Goal: Information Seeking & Learning: Get advice/opinions

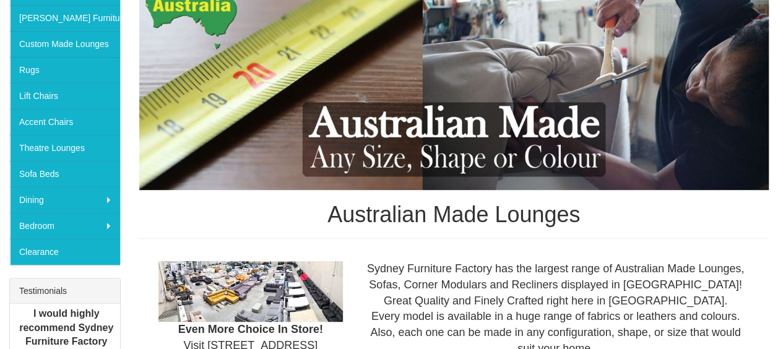
scroll to position [186, 0]
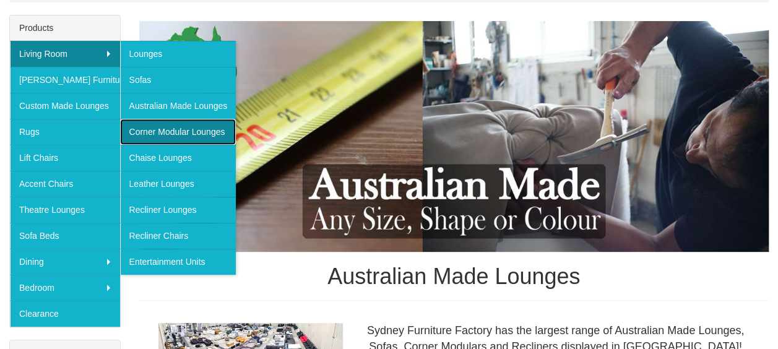
click at [196, 128] on link "Corner Modular Lounges" at bounding box center [178, 132] width 116 height 26
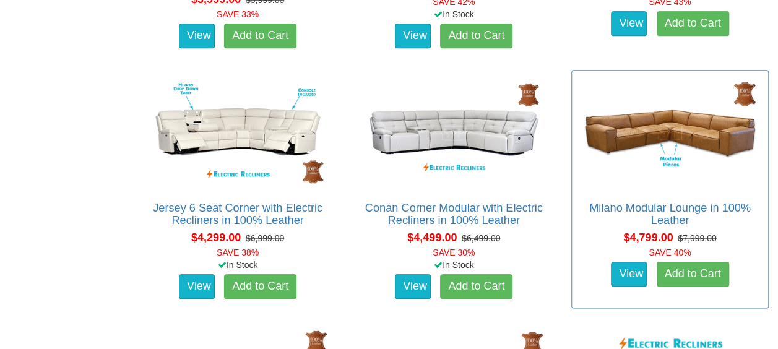
scroll to position [2972, 0]
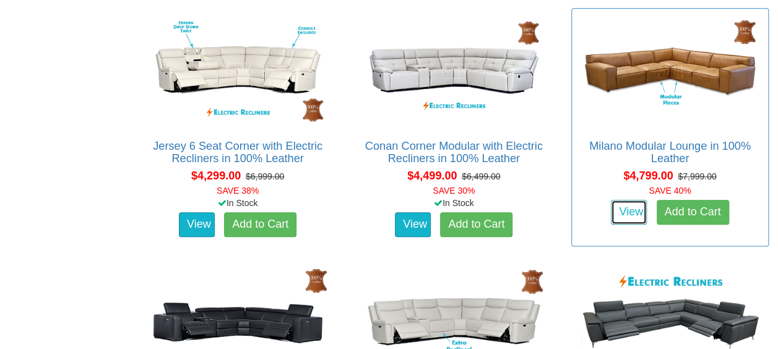
click at [625, 211] on link "View" at bounding box center [629, 212] width 36 height 25
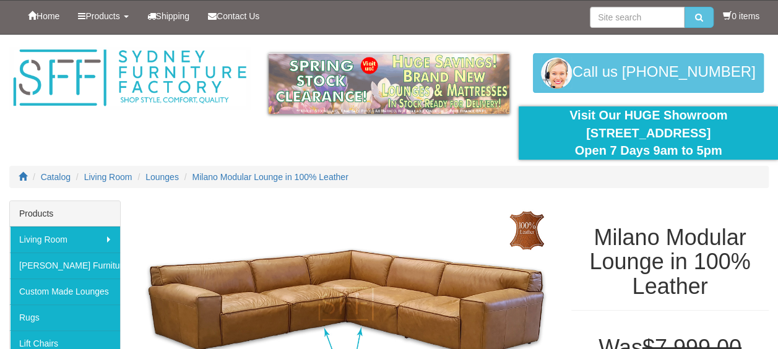
scroll to position [186, 0]
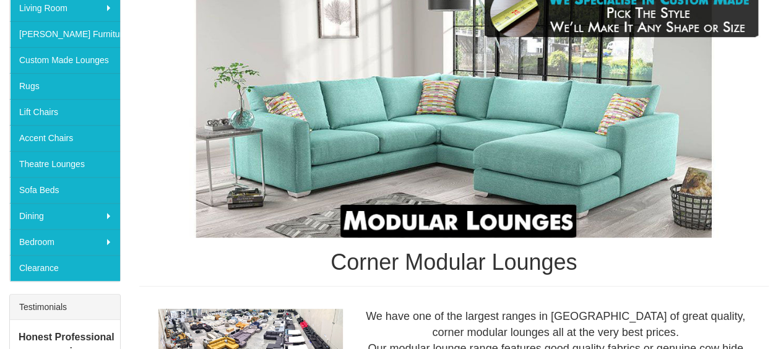
scroll to position [170, 0]
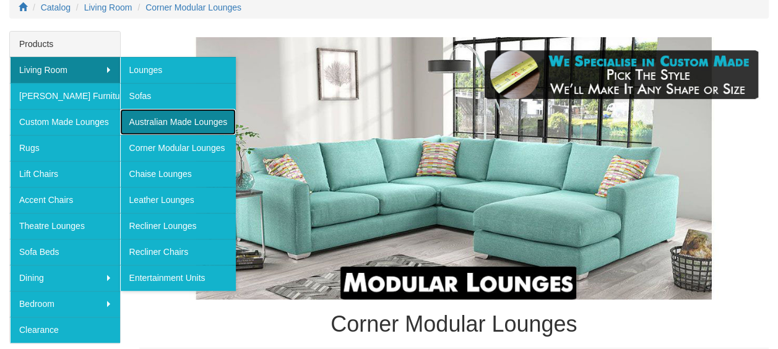
click at [180, 118] on link "Australian Made Lounges" at bounding box center [178, 122] width 116 height 26
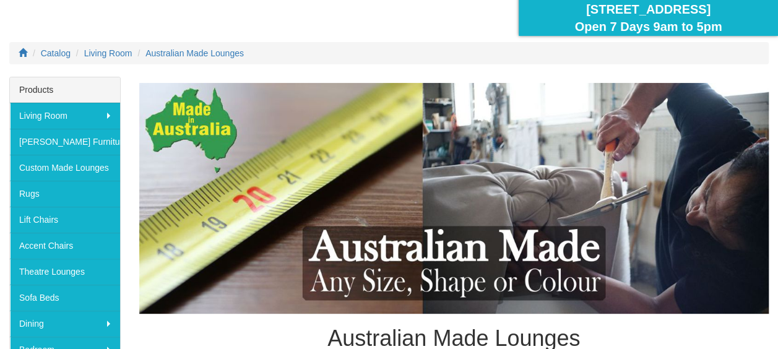
scroll to position [186, 0]
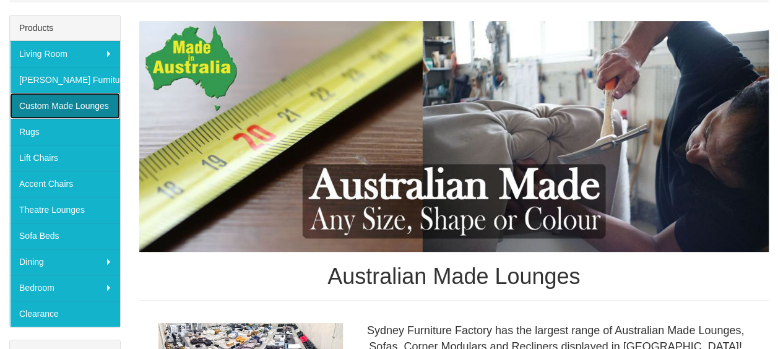
click at [45, 102] on link "Custom Made Lounges" at bounding box center [65, 106] width 110 height 26
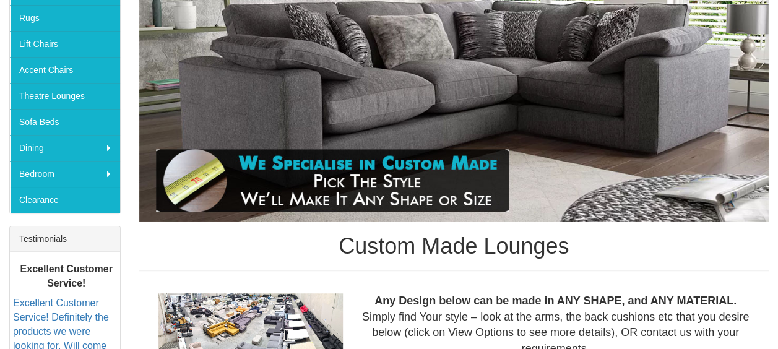
scroll to position [362, 0]
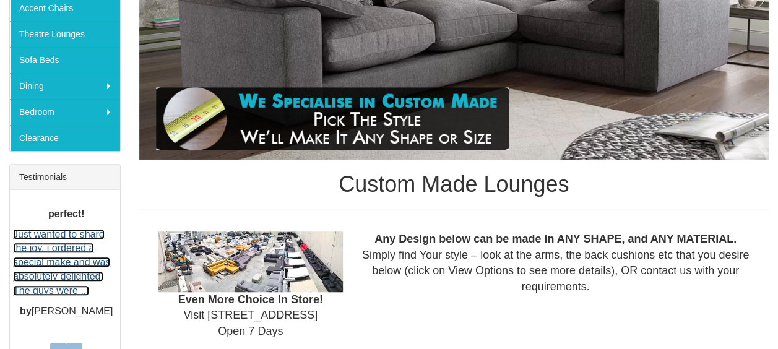
click at [64, 254] on link "Just wanted to share the joy, i ordered a special make and was absolutely delig…" at bounding box center [61, 262] width 97 height 67
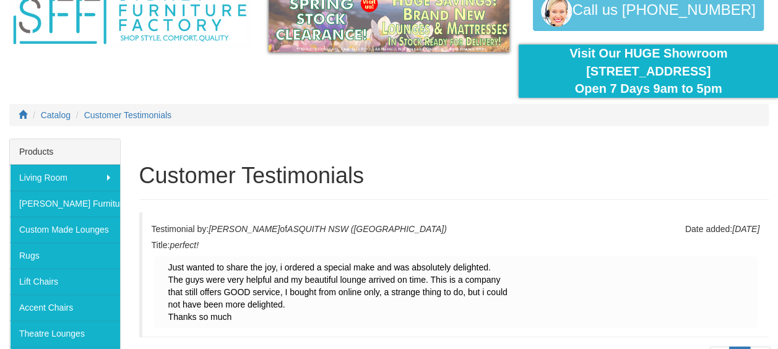
scroll to position [186, 0]
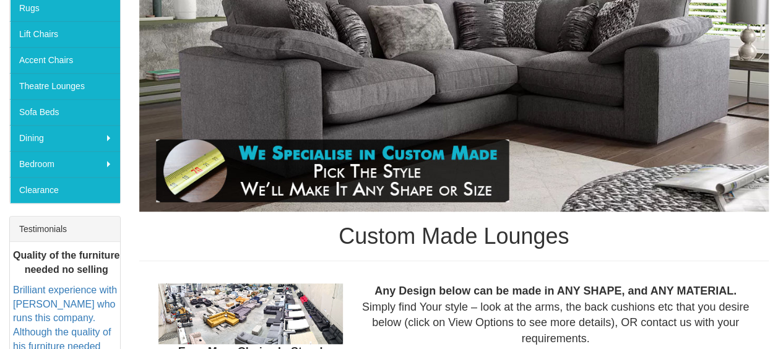
scroll to position [433, 0]
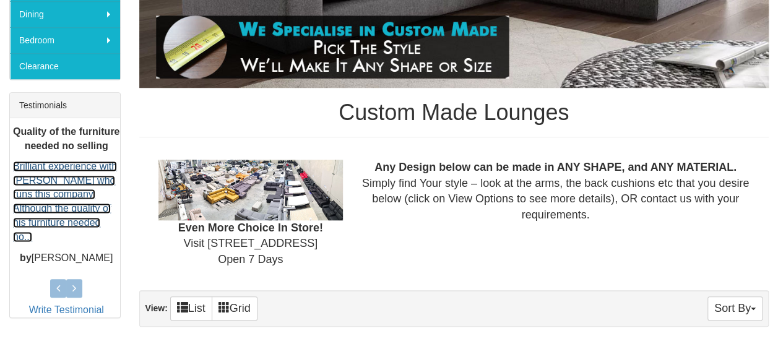
click at [68, 197] on link "Brilliant experience with [PERSON_NAME] who runs this company. Although the qua…" at bounding box center [65, 201] width 104 height 81
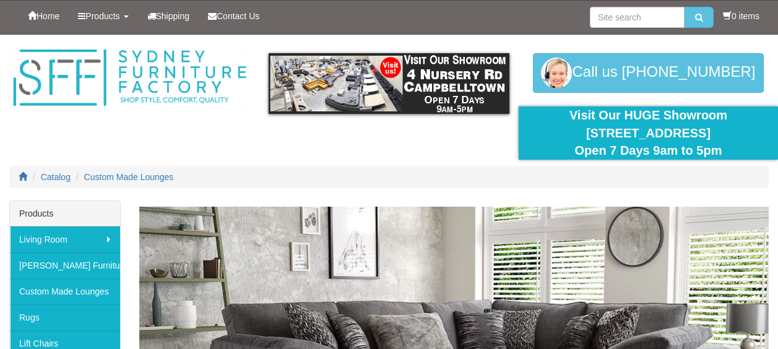
scroll to position [433, 0]
